Goal: Book appointment/travel/reservation

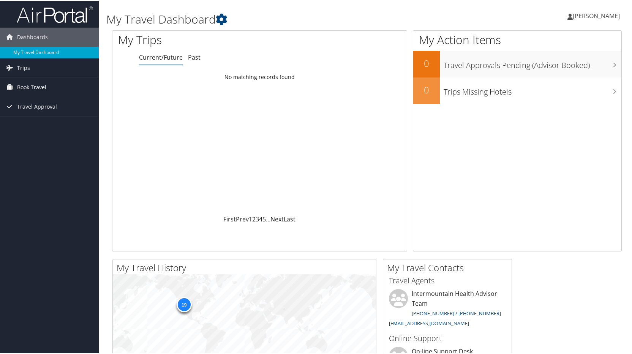
click at [32, 90] on span "Book Travel" at bounding box center [31, 86] width 29 height 19
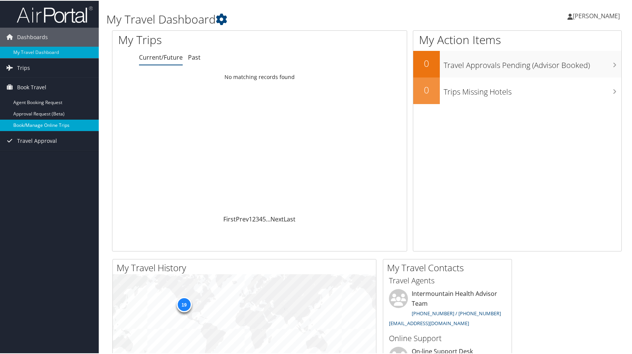
click at [61, 126] on link "Book/Manage Online Trips" at bounding box center [49, 124] width 99 height 11
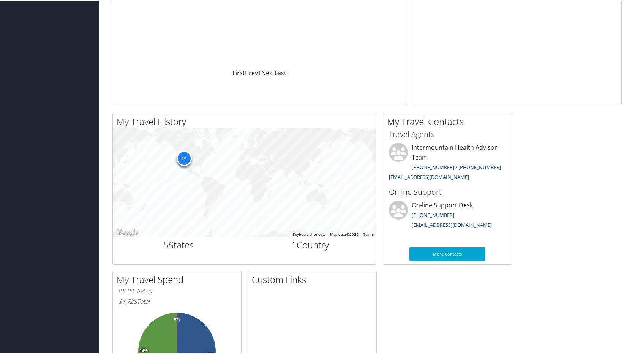
scroll to position [228, 0]
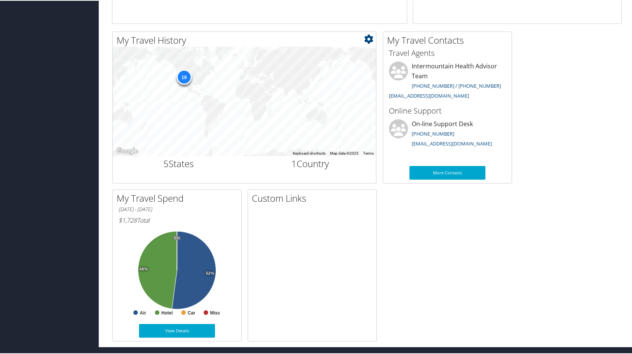
click at [182, 78] on div "19" at bounding box center [183, 76] width 15 height 15
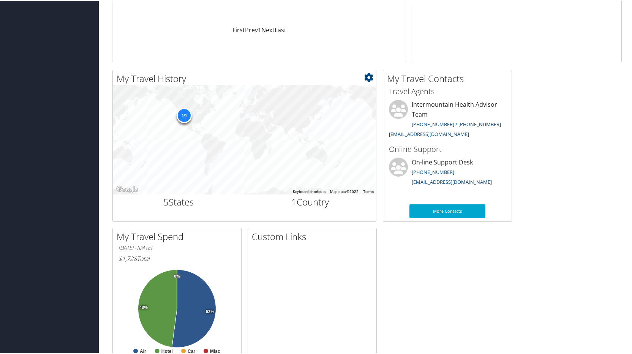
scroll to position [152, 0]
